Goal: Find specific page/section: Find specific page/section

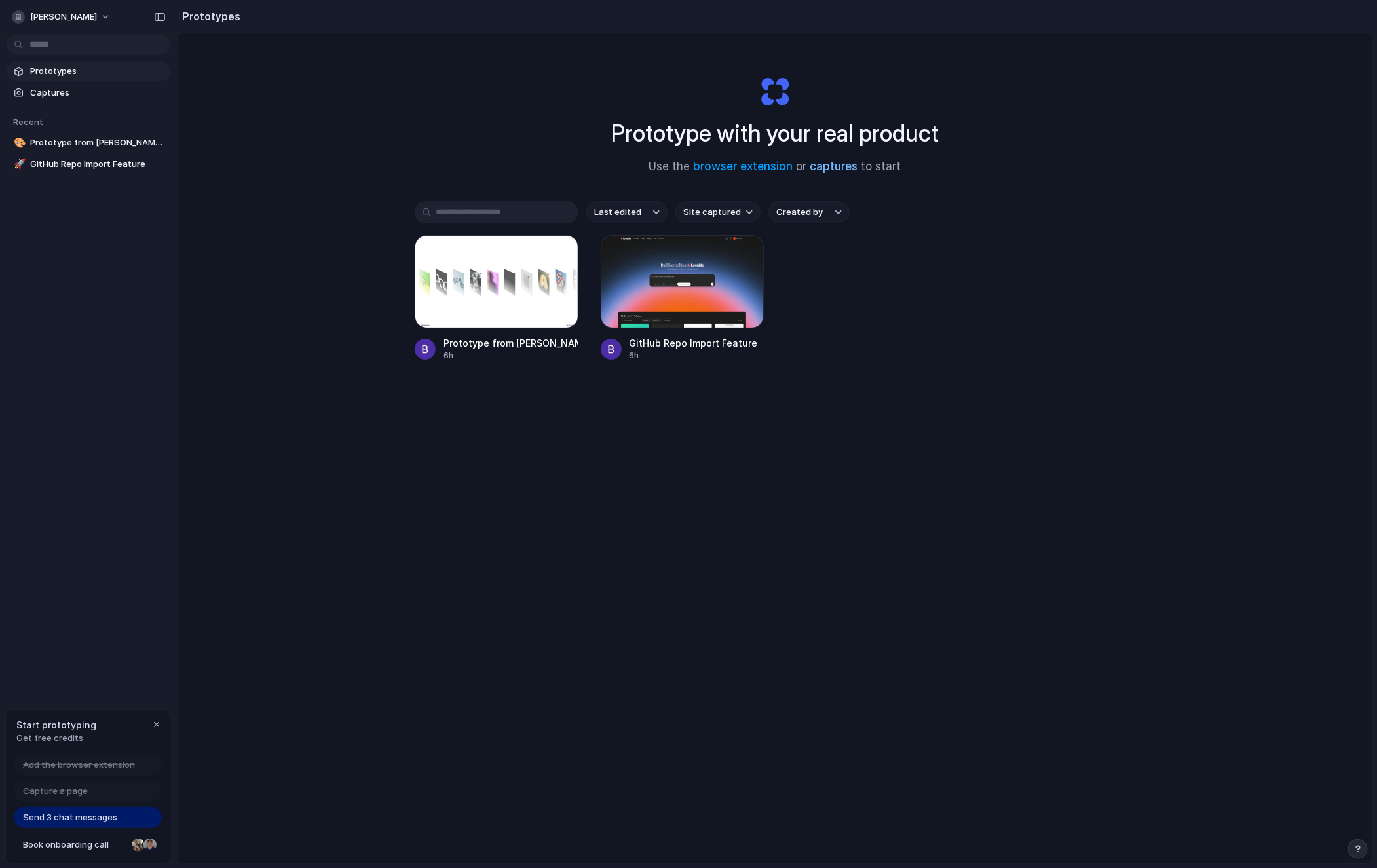
click at [828, 169] on link "captures" at bounding box center [834, 166] width 48 height 13
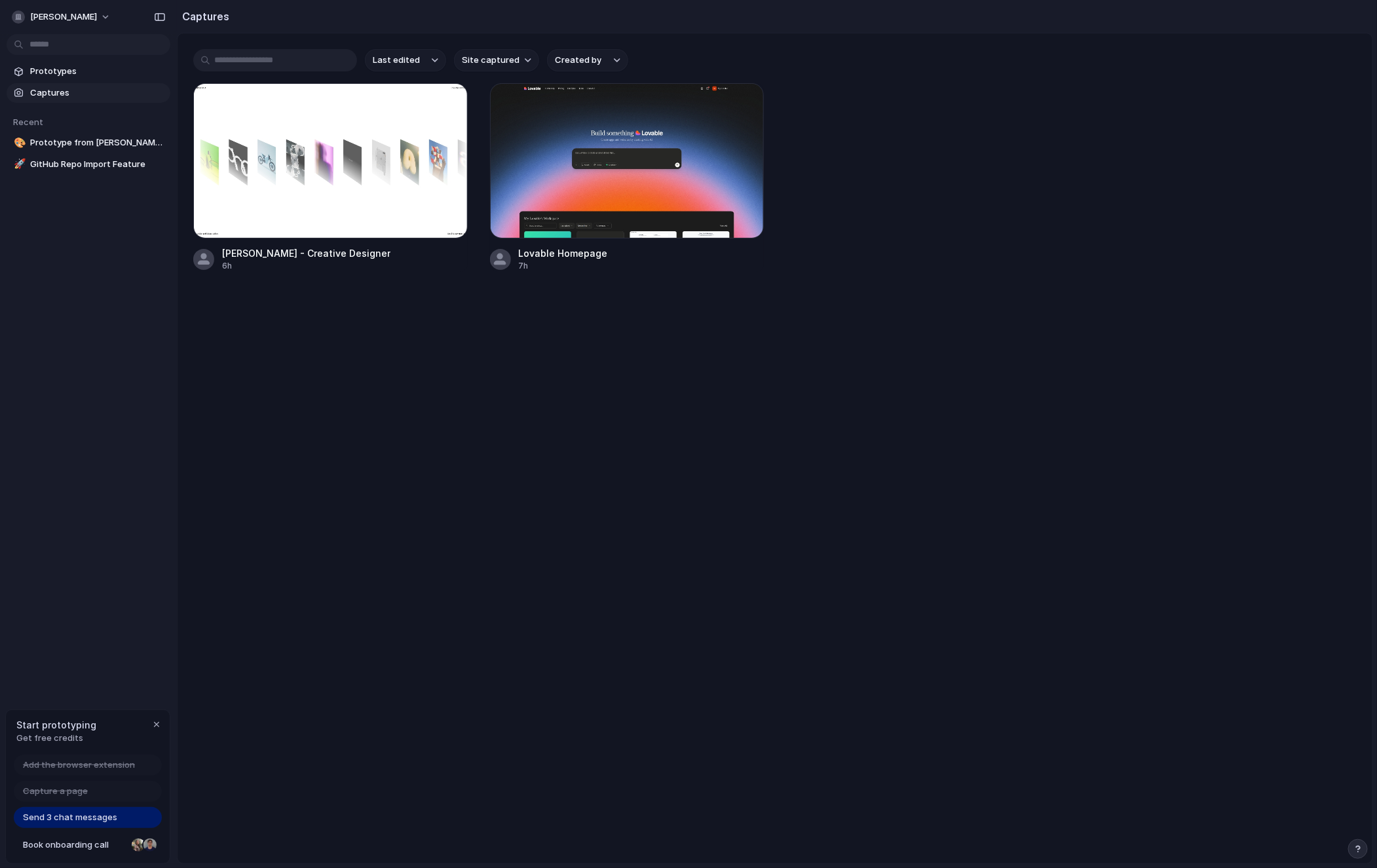
click at [54, 96] on span "Captures" at bounding box center [98, 93] width 135 height 13
click at [58, 142] on span "Prototype from [PERSON_NAME] - Creative Designer" at bounding box center [98, 142] width 135 height 13
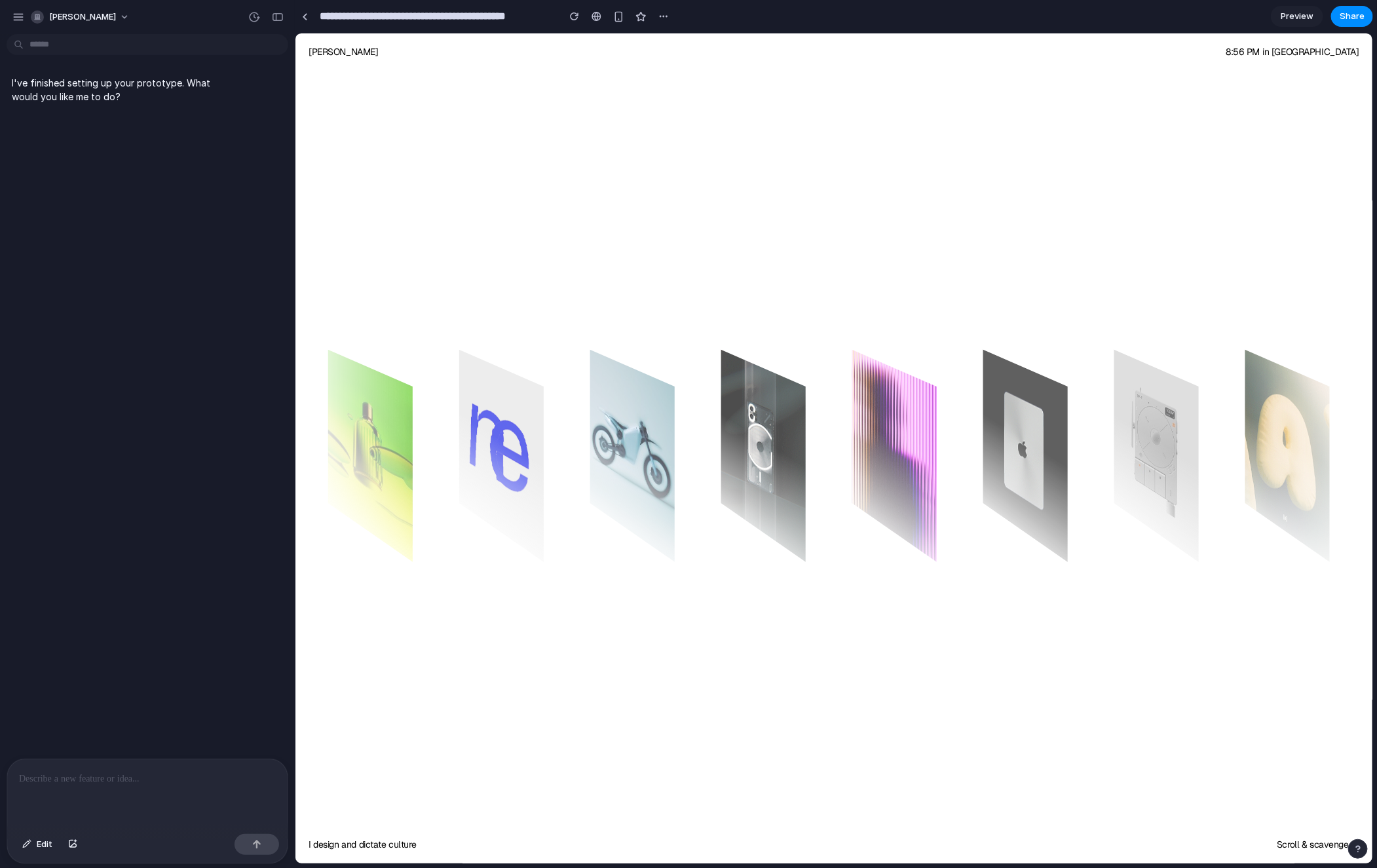
click at [783, 276] on div at bounding box center [1021, 448] width 1441 height 368
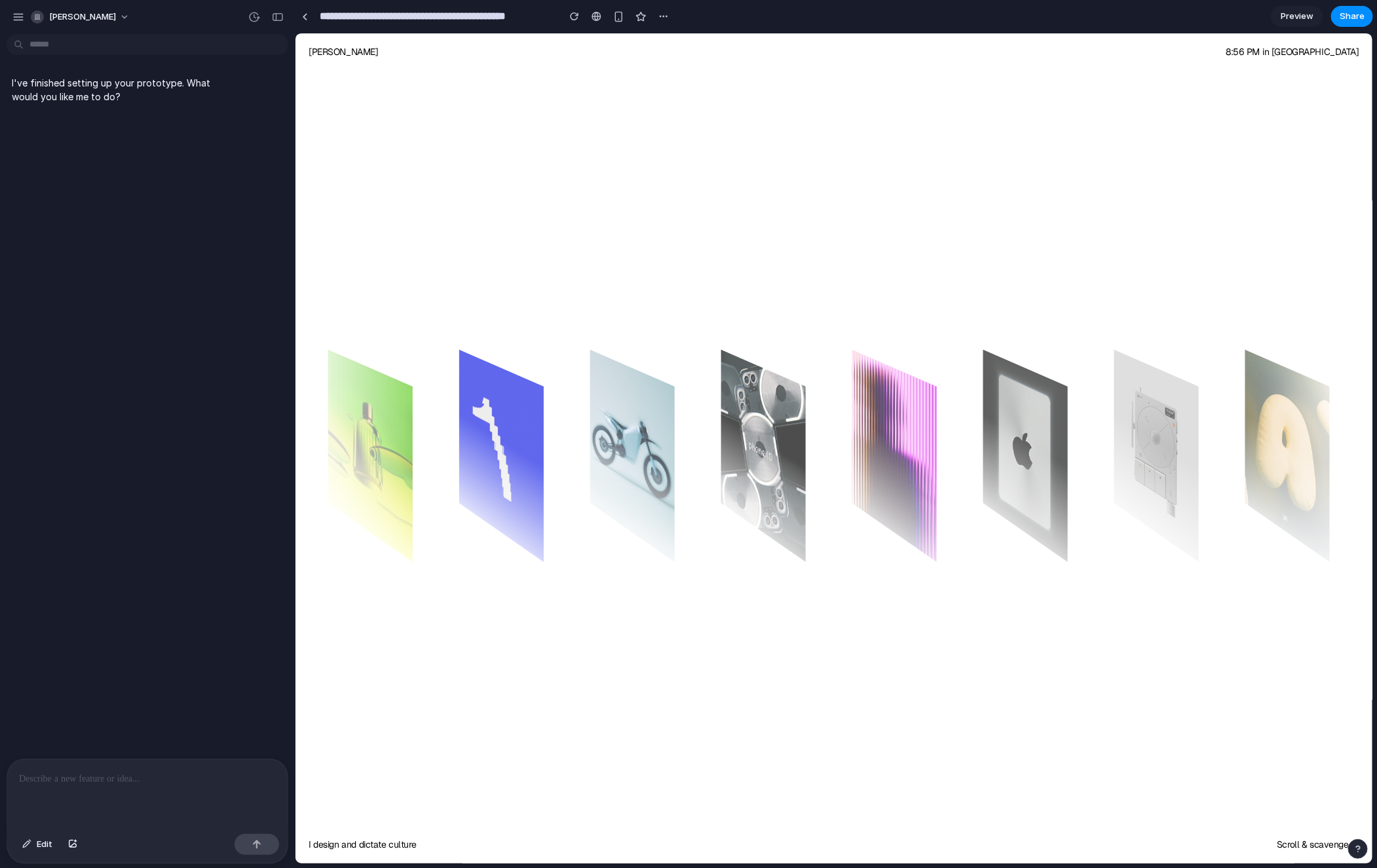
click at [1303, 17] on span "Preview" at bounding box center [1297, 16] width 33 height 13
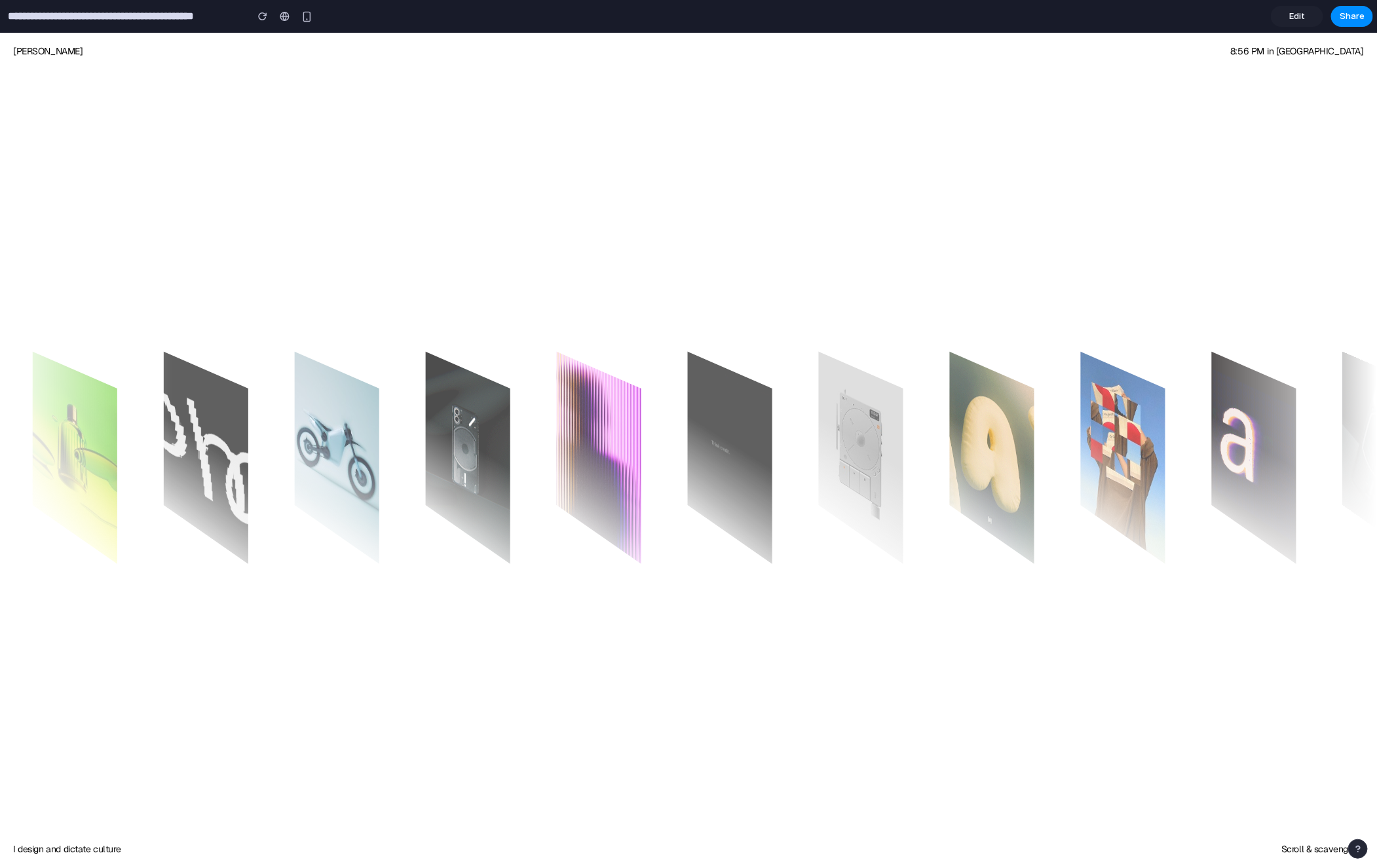
click at [1303, 17] on span "Edit" at bounding box center [1297, 16] width 16 height 13
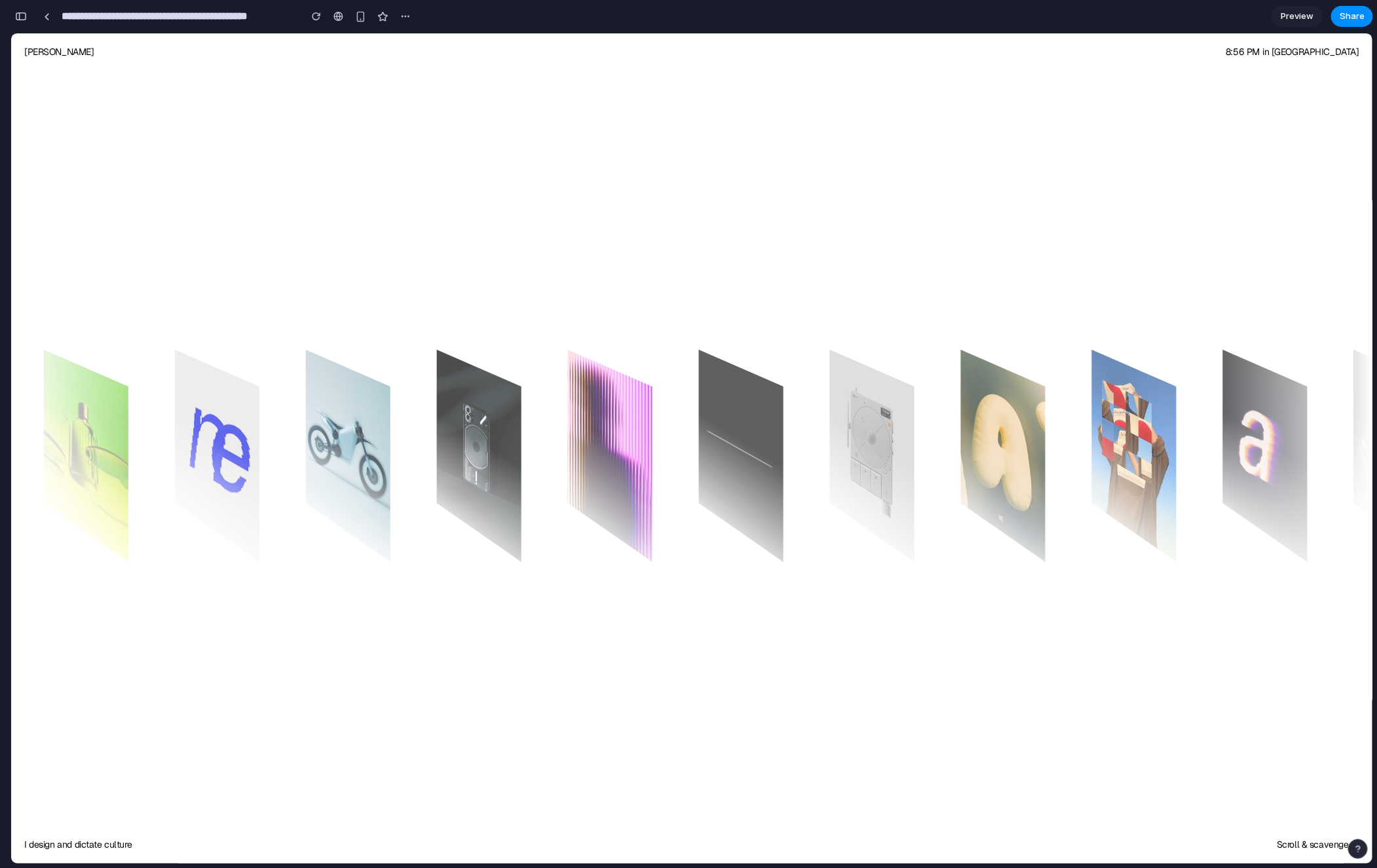
scroll to position [0, 12]
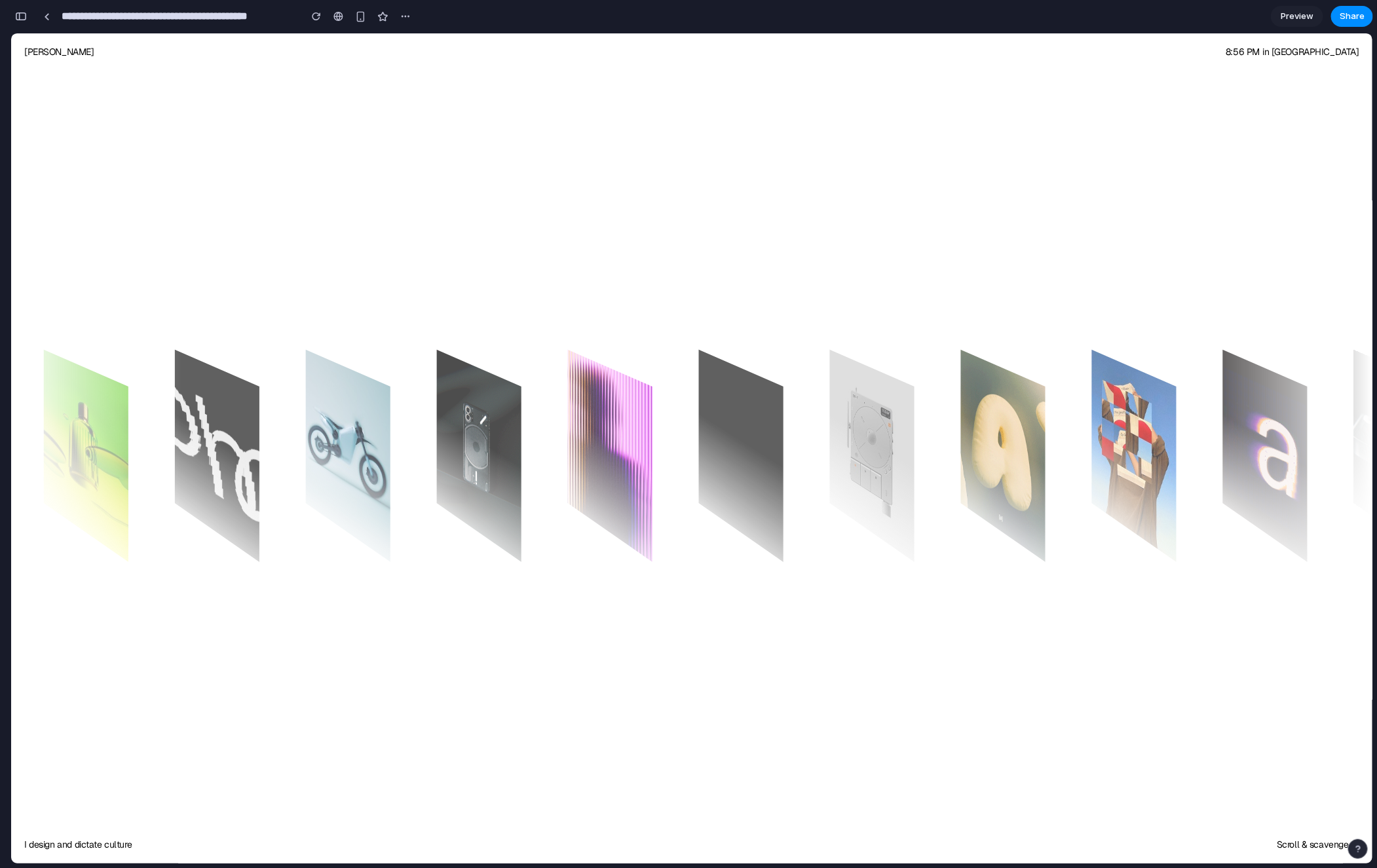
click at [1027, 223] on div at bounding box center [692, 448] width 1361 height 524
